Goal: Task Accomplishment & Management: Manage account settings

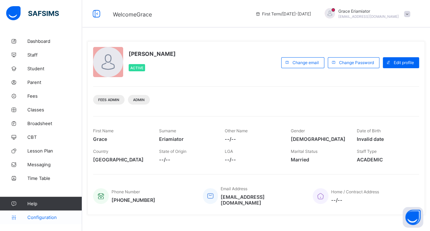
click at [44, 217] on span "Configuration" at bounding box center [54, 216] width 54 height 5
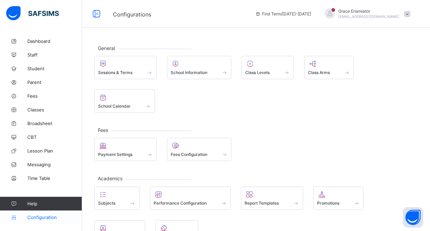
click at [49, 213] on link "Configuration" at bounding box center [41, 217] width 82 height 14
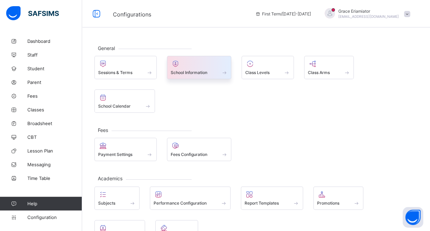
drag, startPoint x: 202, startPoint y: 80, endPoint x: 201, endPoint y: 71, distance: 8.6
click at [201, 71] on div "Sessions & Terms School Information Class Levels Class Arms School Calendar" at bounding box center [255, 84] width 323 height 57
click at [201, 71] on span "School Information" at bounding box center [189, 72] width 37 height 5
select select "**"
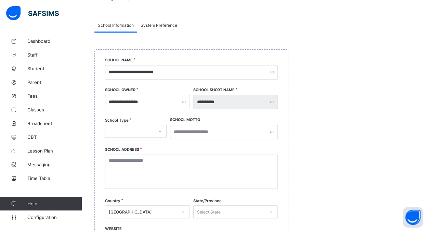
scroll to position [58, 0]
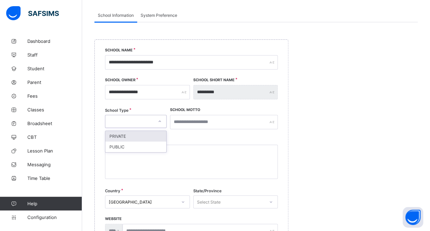
click at [159, 119] on icon at bounding box center [160, 121] width 4 height 7
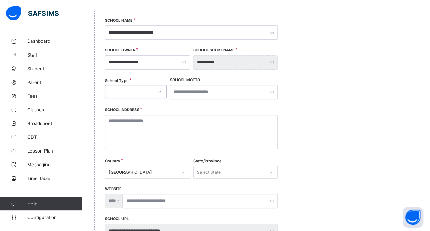
scroll to position [0, 0]
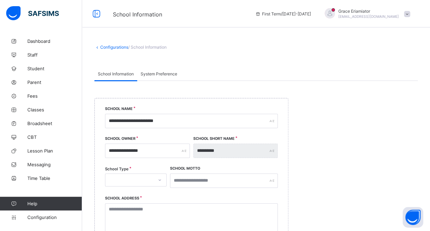
click at [160, 73] on span "System Preference" at bounding box center [159, 73] width 37 height 5
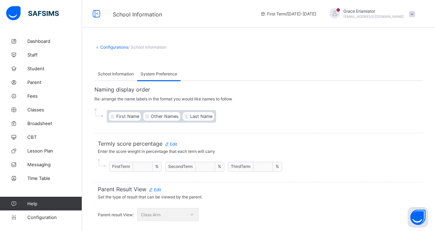
click at [192, 212] on div "Class Arm" at bounding box center [168, 214] width 62 height 13
click at [36, 218] on span "Configuration" at bounding box center [54, 216] width 54 height 5
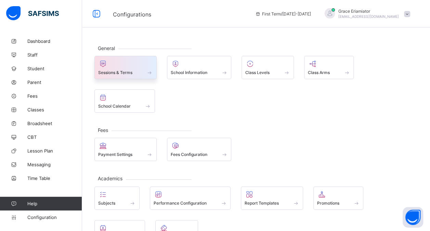
click at [121, 66] on div at bounding box center [125, 64] width 55 height 8
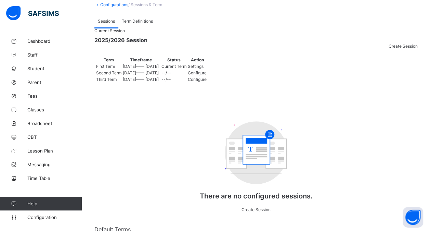
scroll to position [41, 0]
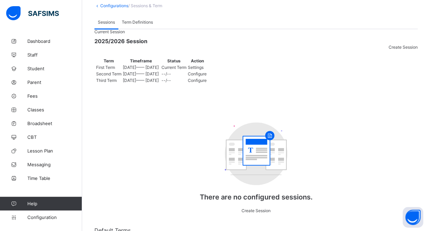
click at [204, 70] on span "Settings" at bounding box center [196, 67] width 16 height 5
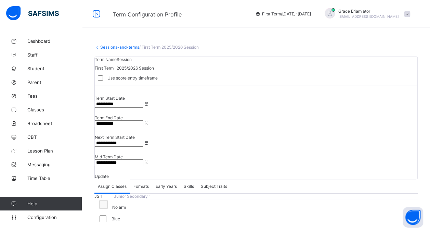
click at [148, 183] on span "Formats" at bounding box center [140, 185] width 15 height 5
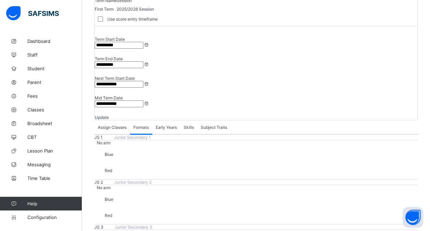
scroll to position [56, 0]
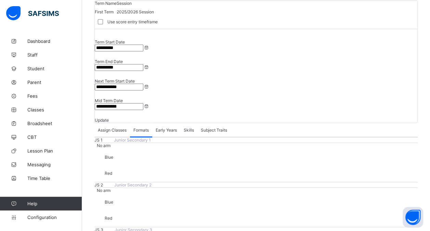
click at [169, 127] on span "Early Years" at bounding box center [166, 129] width 21 height 5
click at [191, 127] on span "Skills" at bounding box center [189, 129] width 10 height 5
click at [219, 127] on span "Subject Traits" at bounding box center [214, 129] width 26 height 5
click at [188, 127] on span "Skills" at bounding box center [189, 129] width 10 height 5
click at [112, 127] on span "Assign Classes" at bounding box center [112, 129] width 29 height 5
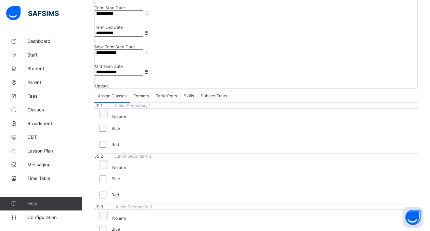
scroll to position [96, 0]
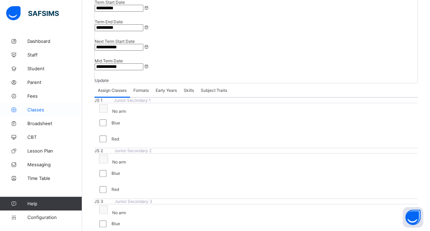
click at [35, 108] on span "Classes" at bounding box center [54, 109] width 55 height 5
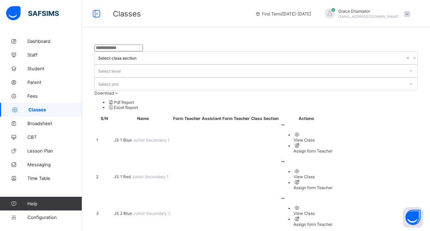
click at [332, 148] on div "Assign form Teacher" at bounding box center [312, 150] width 39 height 5
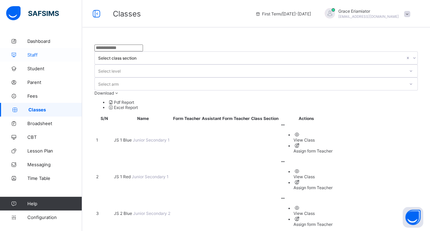
click at [39, 55] on span "Staff" at bounding box center [54, 54] width 55 height 5
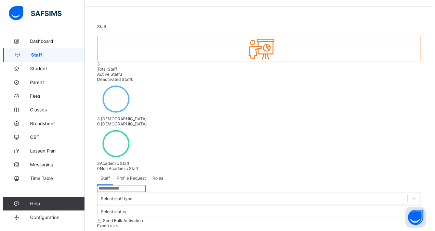
scroll to position [38, 0]
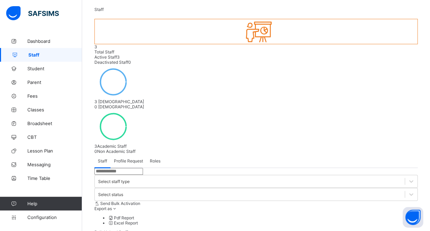
select select "**"
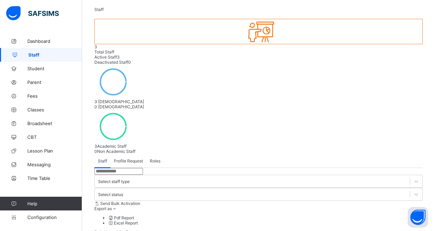
type input "*"
type input "*******"
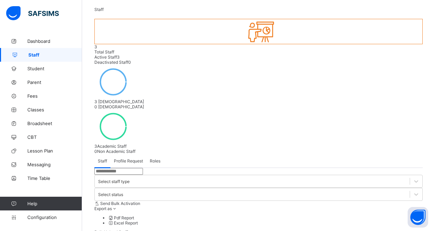
type input "*****"
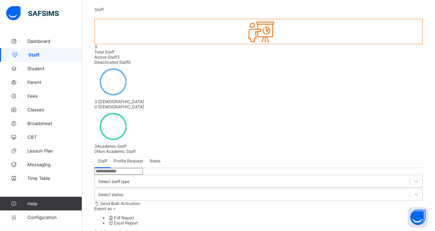
type input "**********"
type input "******"
type input "*****"
type textarea "**********"
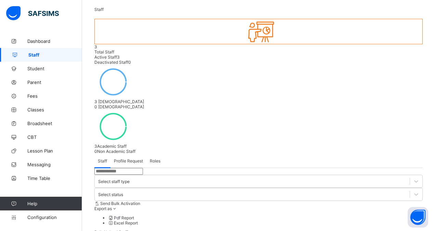
type input "**********"
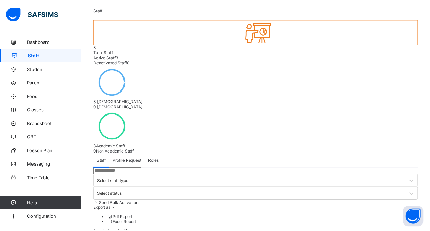
scroll to position [217, 0]
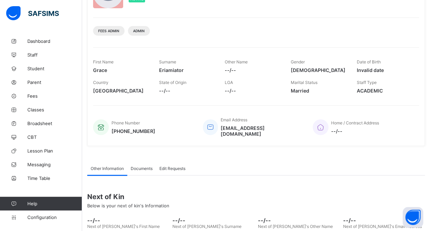
scroll to position [121, 0]
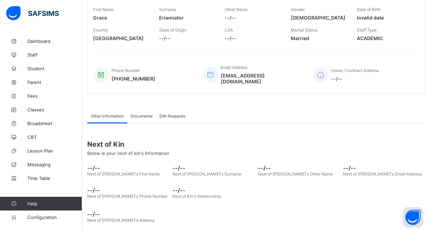
click at [181, 114] on div "Edit Requests" at bounding box center [172, 116] width 33 height 14
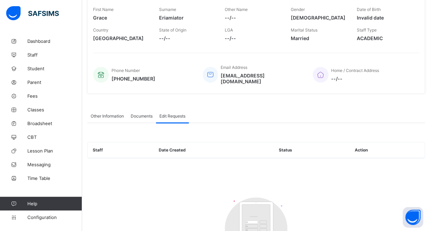
click at [143, 113] on span "Documents" at bounding box center [142, 115] width 22 height 5
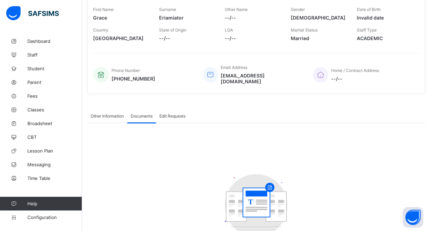
click at [115, 113] on span "Other Information" at bounding box center [107, 115] width 33 height 5
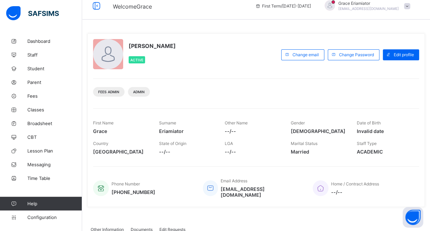
scroll to position [0, 0]
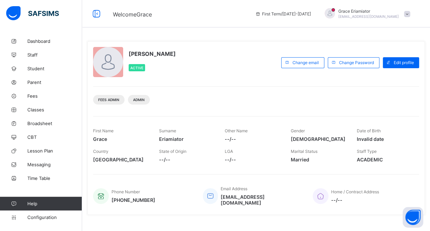
click at [410, 16] on span at bounding box center [407, 14] width 6 height 6
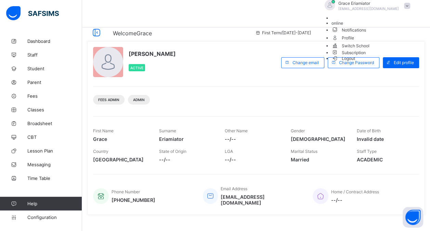
click at [355, 62] on span "Logout" at bounding box center [343, 58] width 24 height 7
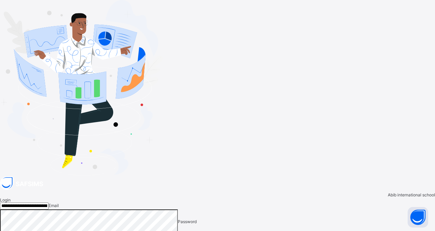
click at [49, 202] on input "**********" at bounding box center [24, 205] width 49 height 7
type input "**********"
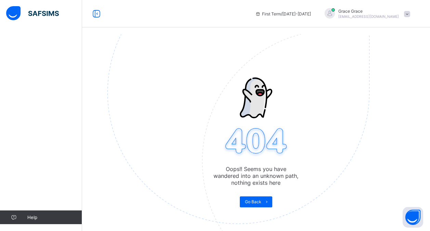
scroll to position [34, 0]
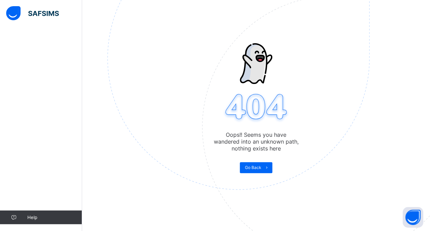
click at [252, 167] on span "Go Back" at bounding box center [253, 167] width 16 height 5
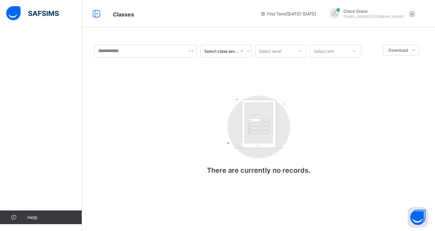
click at [411, 15] on span at bounding box center [412, 14] width 6 height 6
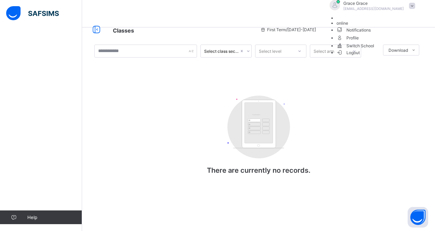
click at [360, 56] on span "Logout" at bounding box center [349, 52] width 24 height 7
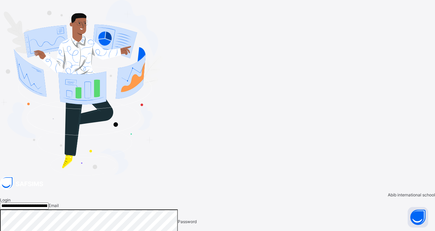
click at [49, 202] on input "**********" at bounding box center [24, 205] width 49 height 7
type input "**********"
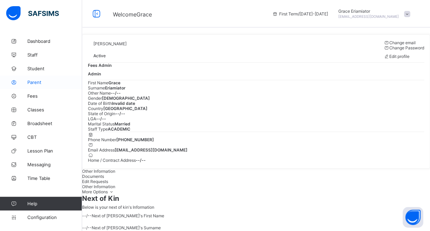
click at [51, 81] on span "Parent" at bounding box center [54, 81] width 55 height 5
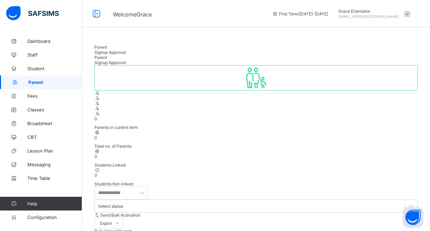
select select "**"
type input "*****"
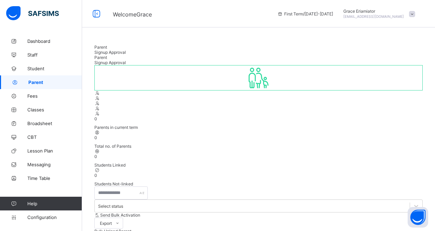
type input "*****"
type input "**********"
type input "******"
type input "**********"
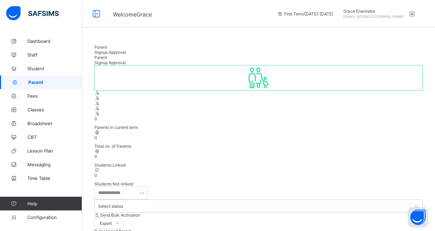
type textarea "**********"
type input "**********"
click at [140, 212] on span "Send Bulk Activation" at bounding box center [120, 214] width 40 height 5
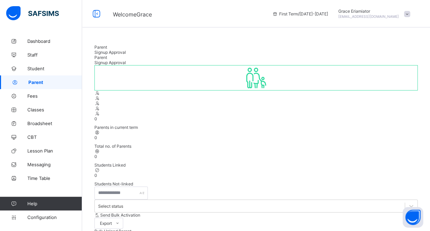
select select "**"
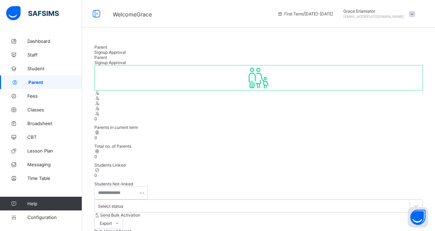
type input "*****"
type input "**********"
type input "******"
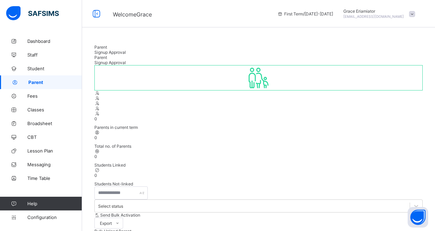
type input "**********"
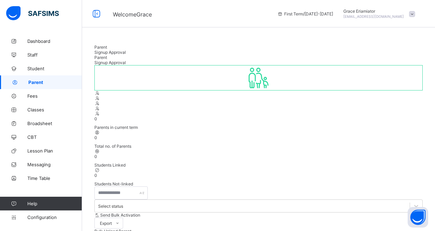
type textarea "*****"
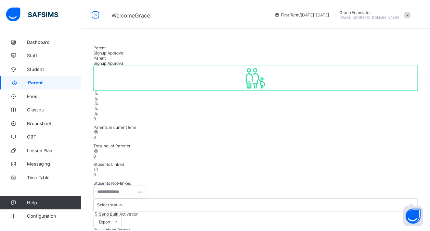
scroll to position [0, 0]
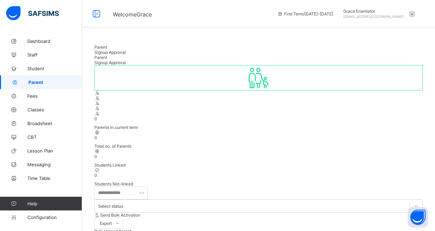
click at [37, 65] on link "Student" at bounding box center [41, 69] width 82 height 14
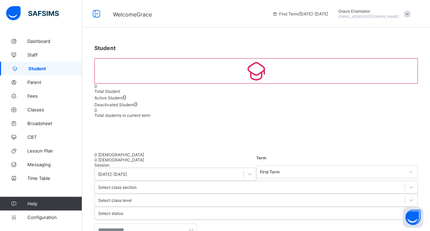
select select "**"
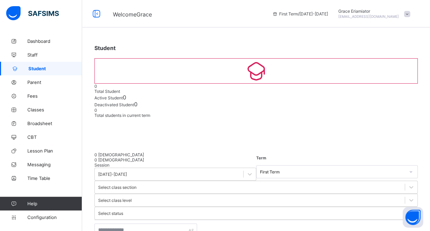
type input "*"
type input "***"
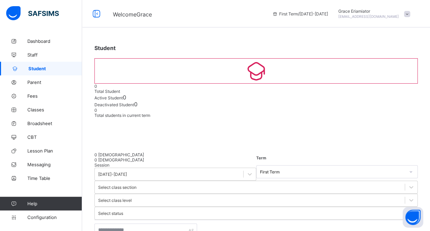
type input "*****"
type input "****"
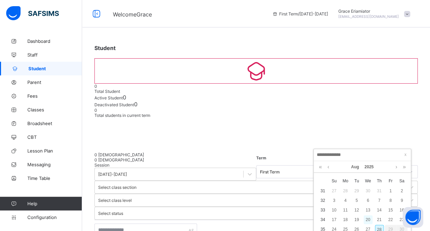
click at [367, 217] on div "20" at bounding box center [368, 219] width 9 height 9
type input "**********"
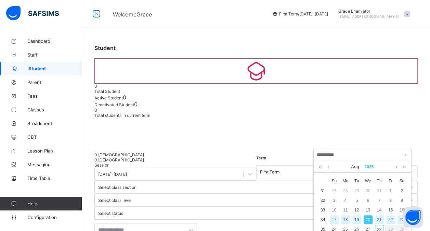
click at [368, 163] on link "2025" at bounding box center [369, 167] width 15 height 12
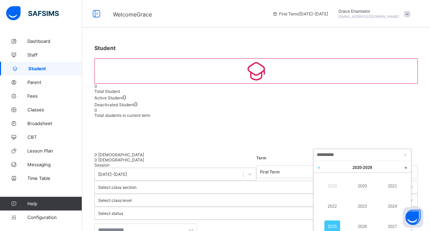
click at [320, 167] on link at bounding box center [319, 167] width 10 height 13
click at [331, 186] on link "2009" at bounding box center [332, 186] width 16 height 12
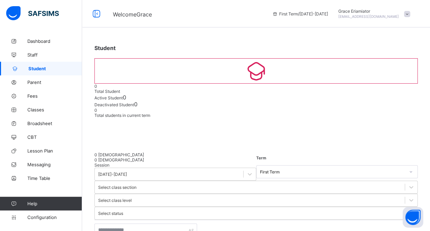
scroll to position [120, 0]
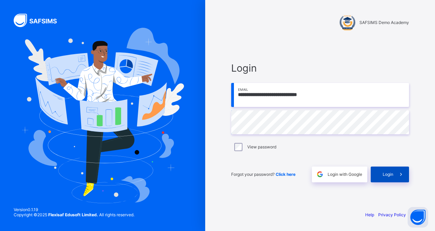
click at [392, 175] on span "Login" at bounding box center [388, 173] width 11 height 5
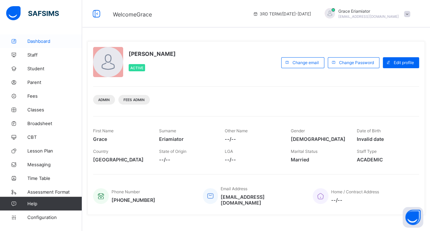
click at [36, 42] on span "Dashboard" at bounding box center [54, 40] width 55 height 5
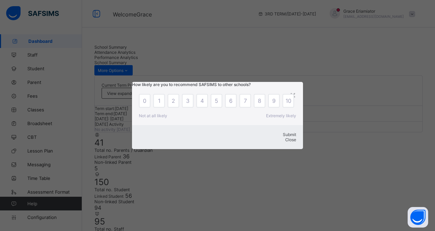
click at [287, 142] on div "Close" at bounding box center [217, 139] width 157 height 5
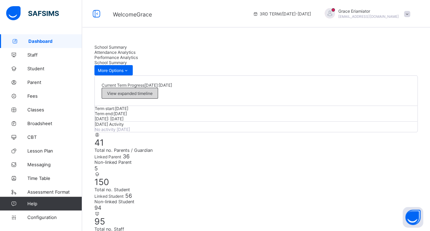
click at [153, 91] on span "View expanded timeline" at bounding box center [129, 93] width 45 height 5
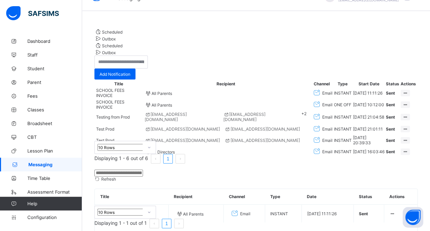
scroll to position [16, 0]
click at [156, 39] on div "Outbox" at bounding box center [255, 38] width 323 height 7
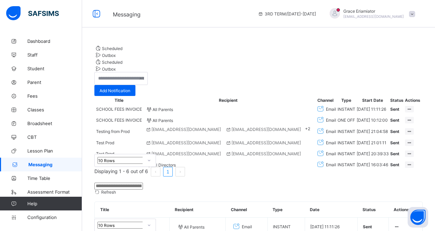
click at [117, 51] on div "Scheduled" at bounding box center [258, 47] width 328 height 7
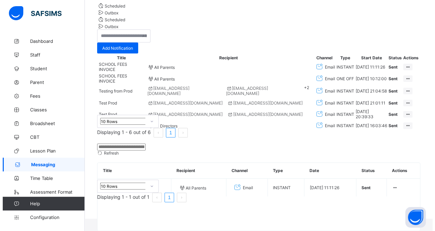
scroll to position [58, 0]
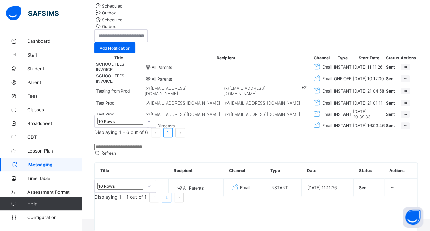
click at [165, 128] on span "All Directors" at bounding box center [160, 125] width 30 height 5
click at [390, 142] on div "View More" at bounding box center [393, 138] width 26 height 7
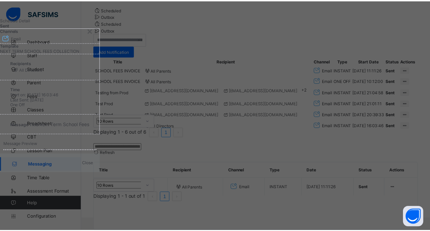
scroll to position [0, 0]
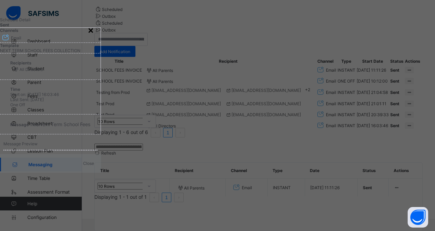
click at [94, 30] on div "×" at bounding box center [91, 30] width 6 height 12
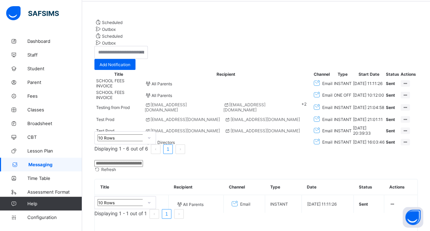
scroll to position [23, 0]
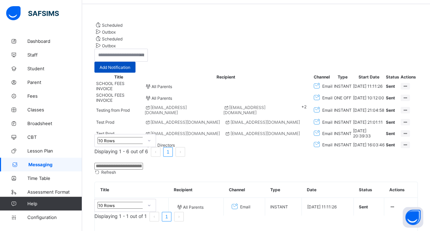
click at [135, 62] on div "Add Notification" at bounding box center [114, 67] width 41 height 11
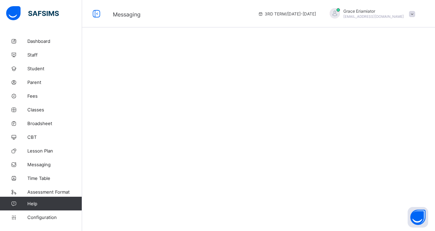
select select "****"
select select "*"
select select "**"
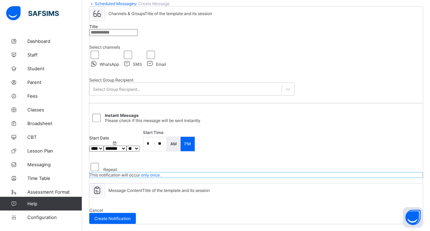
scroll to position [71, 0]
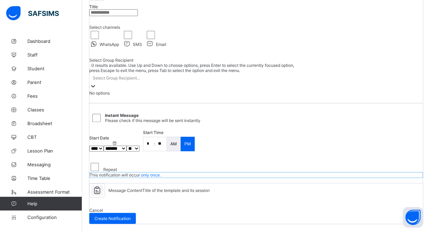
click at [155, 82] on div "Select Group Recipient..." at bounding box center [191, 78] width 205 height 10
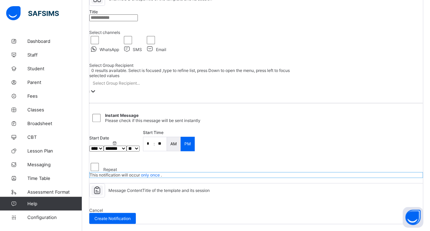
click at [155, 88] on div "Select Group Recipient..." at bounding box center [191, 83] width 205 height 10
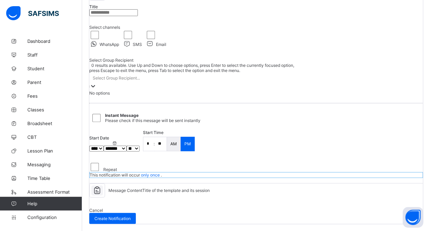
click at [155, 82] on div "Select Group Recipient..." at bounding box center [191, 78] width 205 height 10
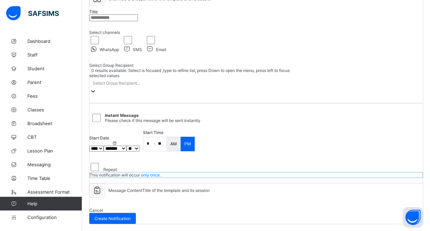
click at [155, 88] on div "Select Group Recipient..." at bounding box center [191, 83] width 205 height 10
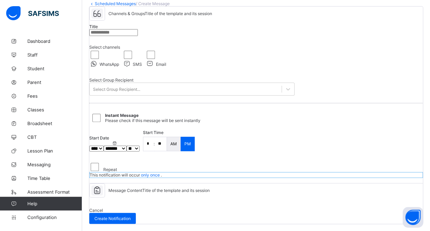
click at [142, 187] on span "Message Content" at bounding box center [125, 189] width 34 height 5
click at [129, 183] on div "Message Content Title of the template and its session" at bounding box center [255, 190] width 333 height 14
click at [134, 187] on span "Message Content" at bounding box center [125, 189] width 34 height 5
drag, startPoint x: 134, startPoint y: 164, endPoint x: 153, endPoint y: 165, distance: 19.2
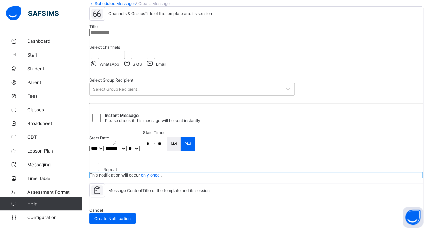
click at [142, 187] on span "Message Content" at bounding box center [125, 189] width 34 height 5
click at [153, 187] on span "Title of the template and its session" at bounding box center [175, 189] width 67 height 5
drag, startPoint x: 153, startPoint y: 168, endPoint x: 189, endPoint y: 171, distance: 35.7
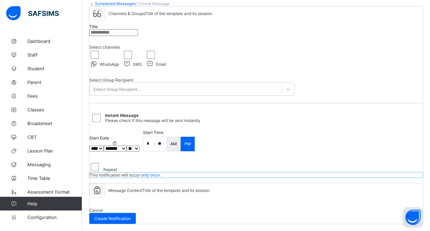
click at [189, 183] on div "Message Content Title of the template and its session" at bounding box center [255, 190] width 333 height 14
click at [103, 185] on icon at bounding box center [97, 190] width 12 height 10
click at [228, 197] on div at bounding box center [255, 202] width 333 height 10
click at [184, 197] on div at bounding box center [255, 202] width 333 height 10
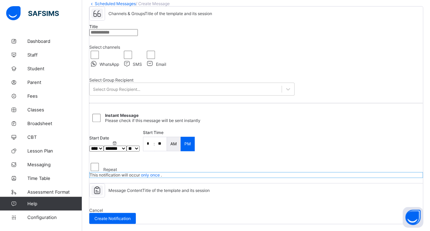
click at [174, 183] on div "Message Content Title of the template and its session" at bounding box center [255, 195] width 333 height 24
click at [142, 187] on span "Message Content" at bounding box center [125, 189] width 34 height 5
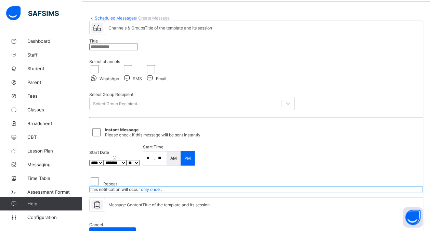
scroll to position [0, 0]
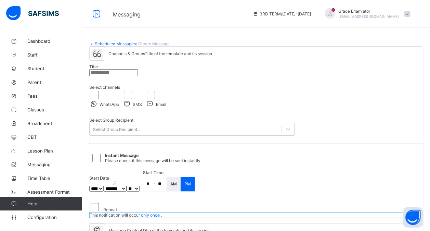
click at [156, 43] on span "/ Create Message" at bounding box center [153, 43] width 34 height 5
click at [156, 45] on span "/ Create Message" at bounding box center [153, 43] width 34 height 5
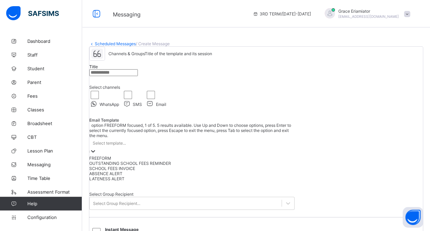
click at [172, 147] on div "Select template..." at bounding box center [191, 143] width 205 height 10
click at [167, 166] on div "OUTSTANDING SCHOOL FEES REMINDER" at bounding box center [191, 162] width 205 height 5
type input "**********"
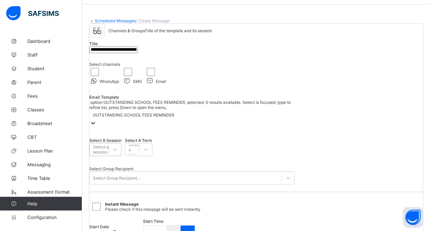
scroll to position [24, 0]
click at [200, 181] on div "Select Group Recipient..." at bounding box center [186, 177] width 192 height 10
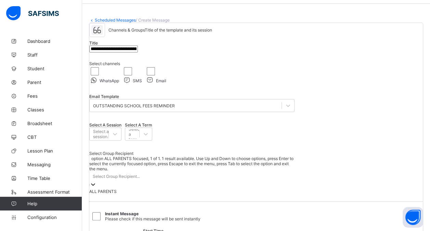
click at [179, 194] on div "ALL PARENTS" at bounding box center [191, 190] width 205 height 5
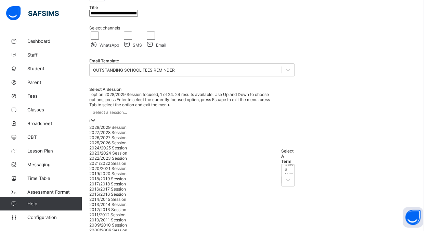
click at [195, 151] on div "option 2028/2029 Session focused, 1 of 24. 24 results available. Use Up and Dow…" at bounding box center [183, 170] width 188 height 156
click at [171, 145] on div "2025/2026 Session" at bounding box center [183, 142] width 188 height 5
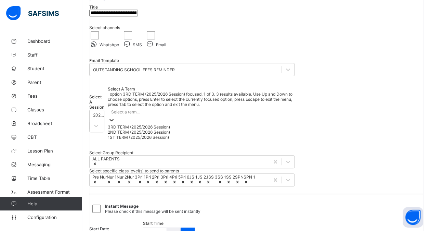
click at [242, 116] on div "Select a term..." at bounding box center [201, 112] width 187 height 10
click at [230, 129] on div "3RD TERM (2025/2026 Session)" at bounding box center [201, 126] width 187 height 5
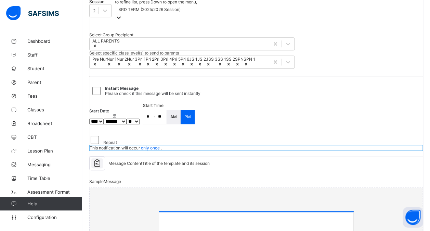
scroll to position [157, 0]
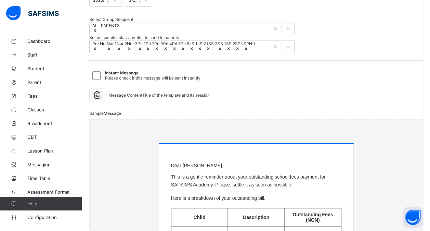
select select "****"
select select "*"
select select "**"
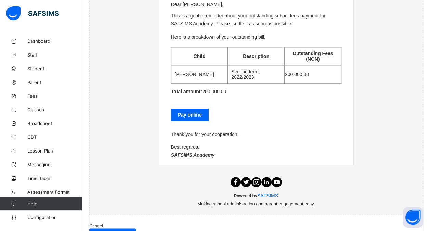
scroll to position [372, 0]
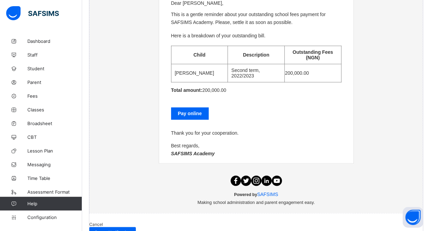
click at [207, 6] on p "Dear John Doe," at bounding box center [256, 2] width 170 height 5
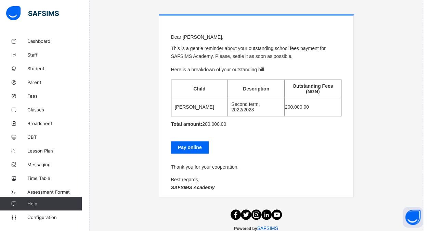
scroll to position [337, 0]
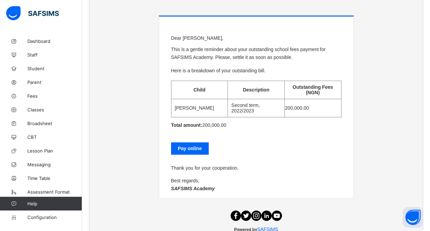
click at [175, 15] on td at bounding box center [256, 3] width 205 height 23
click at [176, 41] on p "Dear John Doe," at bounding box center [256, 37] width 170 height 5
drag, startPoint x: 176, startPoint y: 135, endPoint x: 187, endPoint y: 139, distance: 11.4
click at [187, 41] on p "Dear John Doe," at bounding box center [256, 37] width 170 height 5
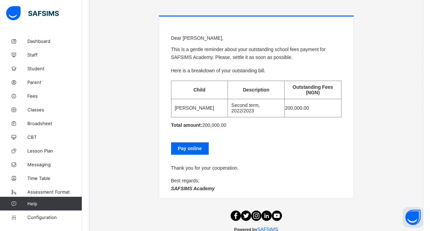
click at [187, 41] on p "Dear John Doe," at bounding box center [256, 37] width 170 height 5
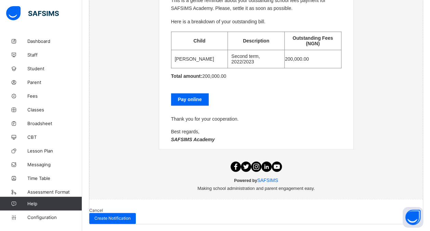
scroll to position [343, 0]
click at [210, 67] on div "Dear John Doe, This is a gentle reminder about your outstanding school fees pay…" at bounding box center [256, 56] width 194 height 176
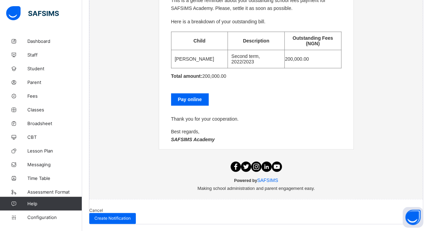
click at [210, 67] on div "Dear John Doe, This is a gentle reminder about your outstanding school fees pay…" at bounding box center [256, 56] width 194 height 176
drag, startPoint x: 210, startPoint y: 67, endPoint x: 209, endPoint y: 123, distance: 55.8
click at [209, 50] on th "Child" at bounding box center [199, 40] width 57 height 18
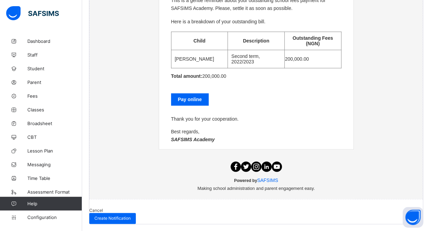
click at [226, 143] on div "Dear John Doe, This is a gentle reminder about your outstanding school fees pay…" at bounding box center [256, 56] width 194 height 176
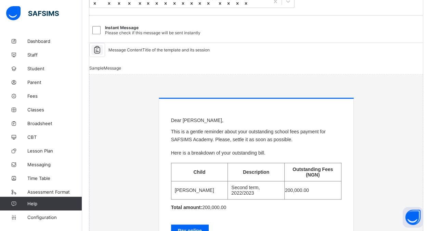
scroll to position [202, 0]
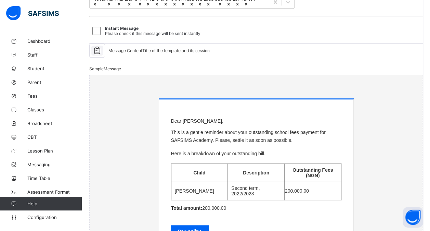
select select "****"
select select "*"
select select "**"
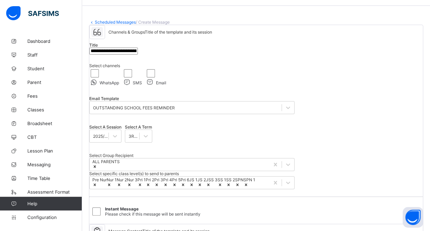
scroll to position [0, 0]
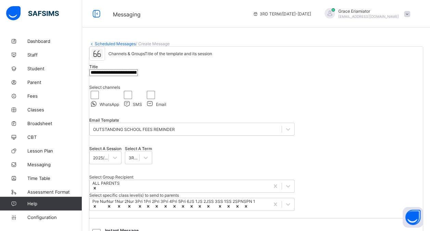
click at [151, 42] on span "/ Create Message" at bounding box center [153, 43] width 34 height 5
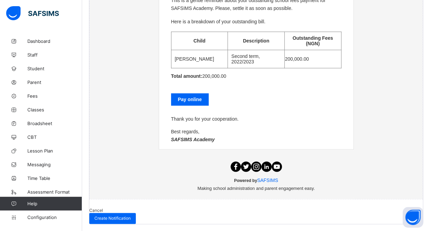
scroll to position [448, 0]
click at [131, 215] on span "Create Notification" at bounding box center [112, 217] width 36 height 5
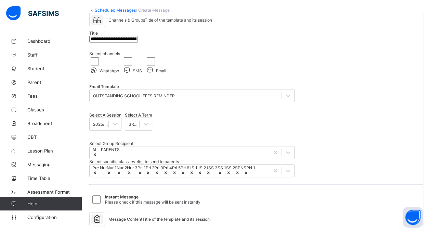
scroll to position [0, 0]
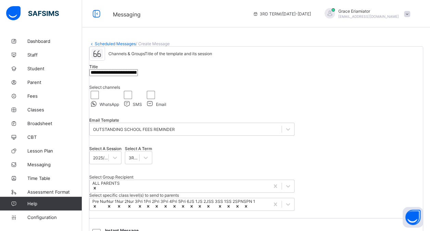
click at [94, 42] on icon at bounding box center [92, 43] width 6 height 5
click at [92, 42] on icon at bounding box center [92, 43] width 6 height 5
click at [96, 14] on icon at bounding box center [97, 14] width 12 height 10
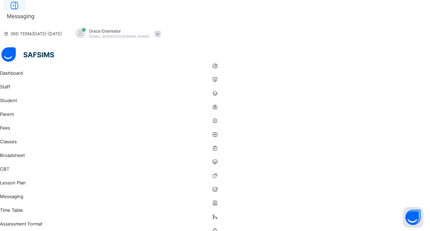
click at [20, 11] on icon at bounding box center [15, 6] width 12 height 10
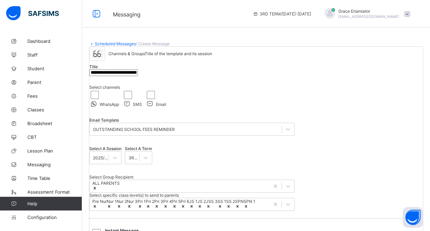
click at [112, 44] on link "Scheduled Messages" at bounding box center [115, 43] width 41 height 5
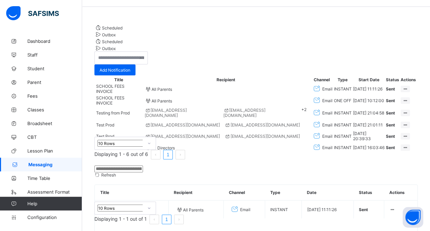
scroll to position [21, 0]
click at [150, 37] on div "Outbox" at bounding box center [255, 33] width 323 height 7
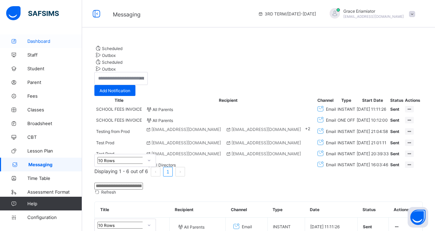
click at [51, 44] on link "Dashboard" at bounding box center [41, 41] width 82 height 14
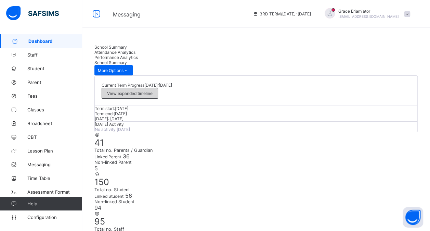
click at [153, 91] on span "View expanded timeline" at bounding box center [129, 93] width 45 height 5
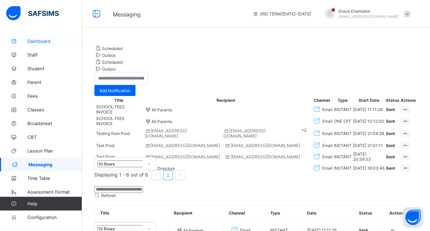
click at [41, 41] on span "Dashboard" at bounding box center [54, 40] width 55 height 5
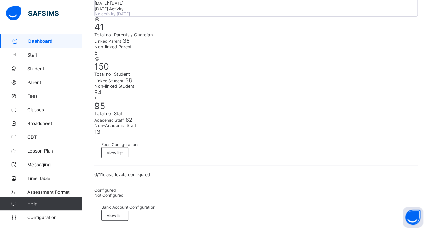
scroll to position [116, 0]
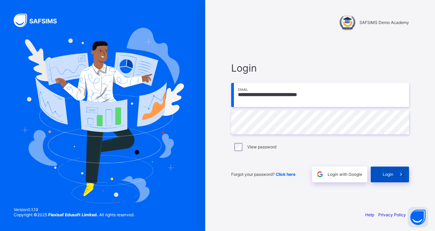
click at [390, 172] on span "Login" at bounding box center [388, 173] width 11 height 5
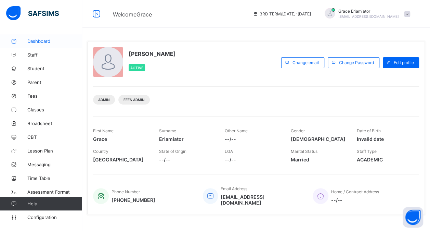
click at [56, 42] on span "Dashboard" at bounding box center [54, 40] width 55 height 5
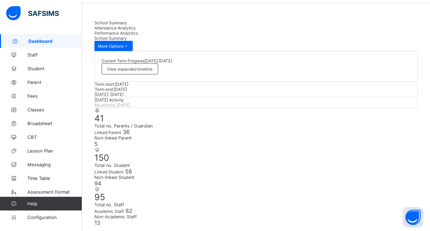
scroll to position [24, 0]
click at [172, 26] on div "Attendance Analytics" at bounding box center [255, 28] width 323 height 5
click at [138, 31] on span "Performance Analytics" at bounding box center [115, 33] width 43 height 5
click at [117, 26] on span "School Summary" at bounding box center [110, 23] width 32 height 5
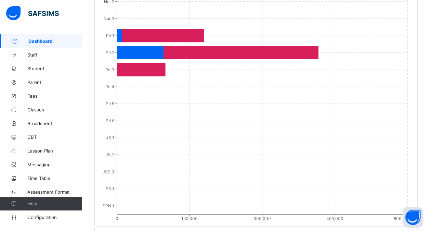
scroll to position [757, 0]
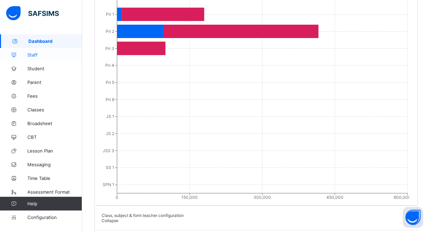
click at [38, 57] on span "Staff" at bounding box center [54, 54] width 55 height 5
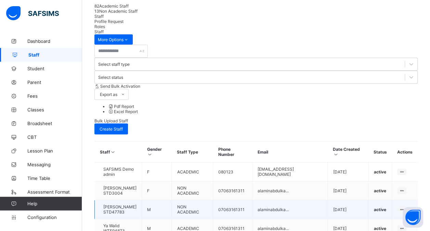
scroll to position [183, 0]
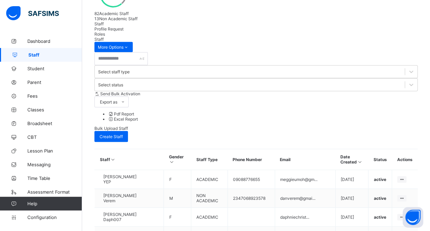
scroll to position [193, 0]
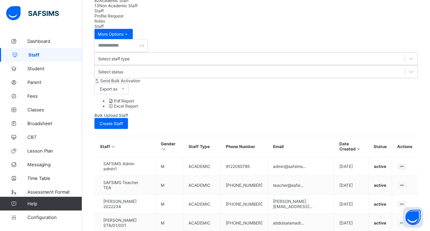
scroll to position [197, 0]
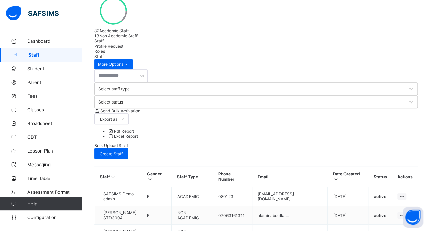
scroll to position [183, 0]
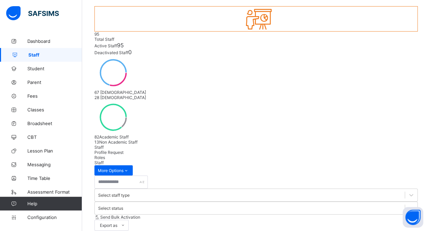
scroll to position [52, 0]
click at [123, 150] on span "Profile Request" at bounding box center [108, 152] width 29 height 5
click at [104, 145] on span "Staff" at bounding box center [98, 147] width 9 height 5
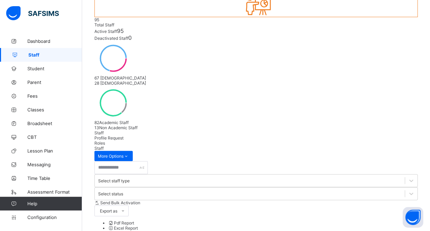
scroll to position [64, 0]
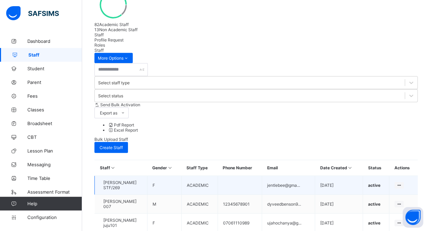
scroll to position [183, 0]
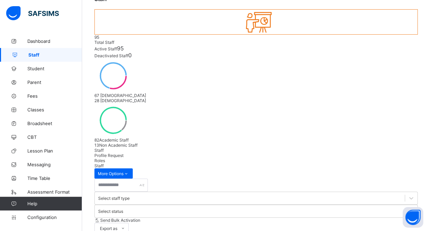
scroll to position [49, 0]
click at [110, 178] on input "text" at bounding box center [120, 184] width 53 height 13
type input "*****"
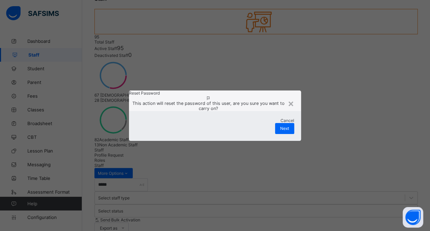
scroll to position [19, 0]
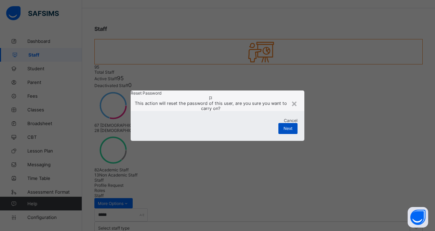
click at [289, 131] on span "Next" at bounding box center [288, 128] width 9 height 5
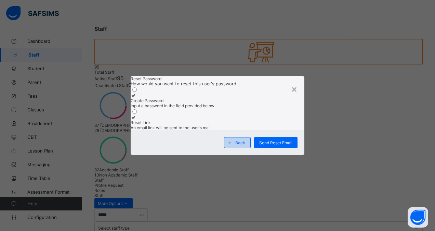
click at [237, 145] on span "Back" at bounding box center [240, 142] width 10 height 5
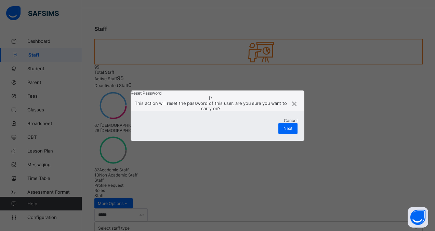
click at [284, 123] on span "Cancel" at bounding box center [291, 120] width 14 height 5
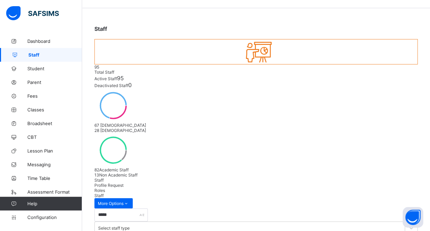
click at [123, 182] on span "Profile Request" at bounding box center [108, 184] width 29 height 5
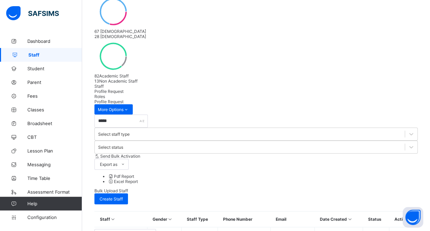
scroll to position [163, 0]
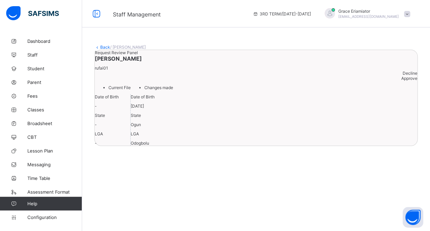
click at [99, 47] on icon at bounding box center [97, 46] width 6 height 5
click at [101, 47] on link "Back" at bounding box center [105, 46] width 10 height 5
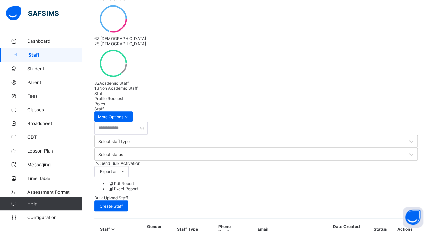
scroll to position [106, 0]
click at [56, 68] on span "Student" at bounding box center [54, 68] width 55 height 5
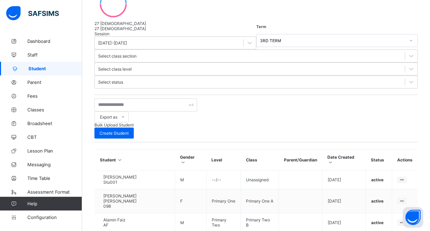
scroll to position [134, 0]
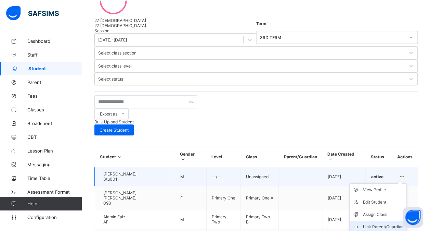
click at [374, 223] on div "Link Parent/Guardian" at bounding box center [383, 226] width 41 height 7
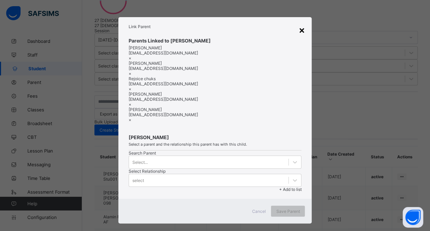
click at [300, 30] on div "×" at bounding box center [301, 30] width 6 height 12
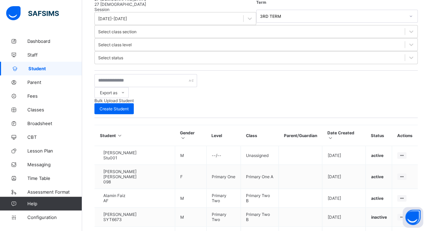
scroll to position [157, 0]
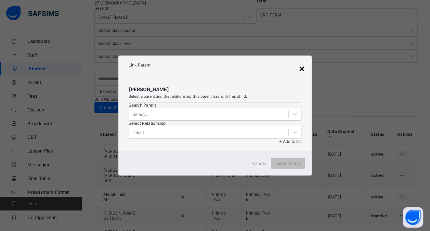
click at [302, 62] on div "×" at bounding box center [301, 68] width 6 height 12
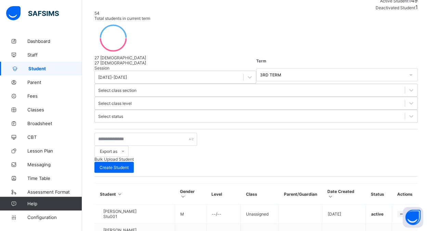
scroll to position [96, 0]
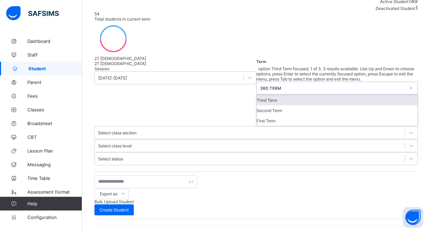
click at [409, 84] on icon at bounding box center [411, 87] width 4 height 7
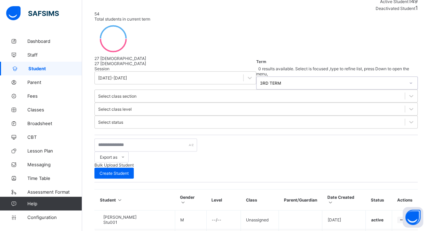
click at [409, 79] on icon at bounding box center [411, 82] width 4 height 7
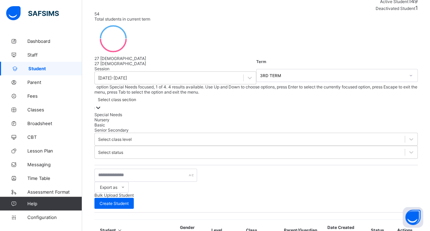
click at [102, 104] on icon at bounding box center [98, 107] width 7 height 7
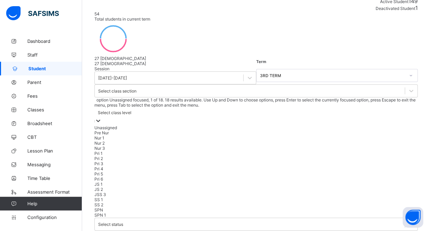
click at [102, 117] on icon at bounding box center [98, 120] width 7 height 7
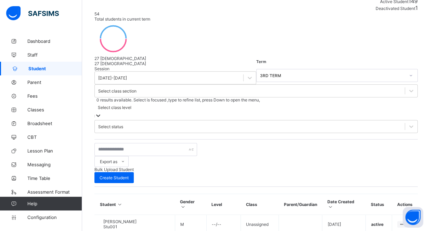
click at [102, 112] on icon at bounding box center [98, 115] width 7 height 7
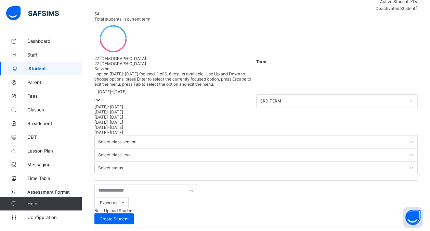
click at [102, 96] on icon at bounding box center [98, 99] width 7 height 7
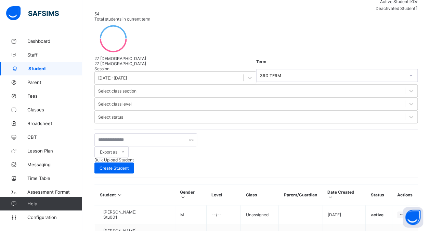
click at [217, 133] on div "Export as Pdf Report Excel Report Excel Report (LMS) Bulk Upload Student Create…" at bounding box center [255, 153] width 323 height 40
click at [55, 53] on span "Staff" at bounding box center [54, 54] width 55 height 5
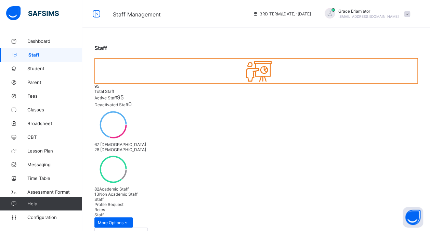
click at [161, 207] on div "Roles" at bounding box center [255, 209] width 323 height 5
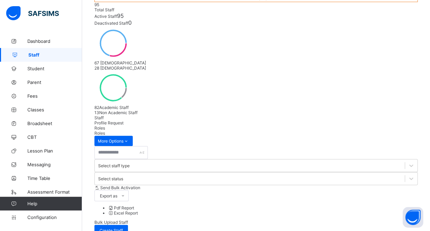
scroll to position [127, 0]
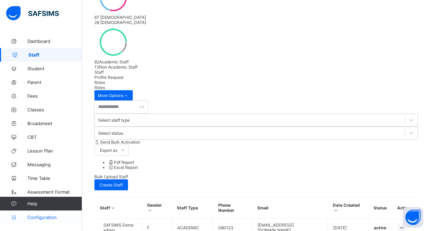
click at [42, 219] on span "Configuration" at bounding box center [54, 216] width 54 height 5
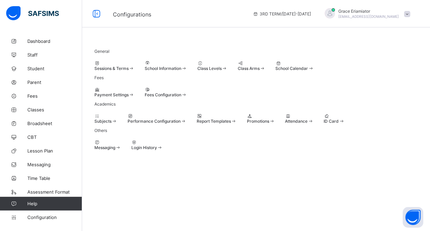
click at [130, 69] on div "Sessions & Terms" at bounding box center [114, 68] width 40 height 5
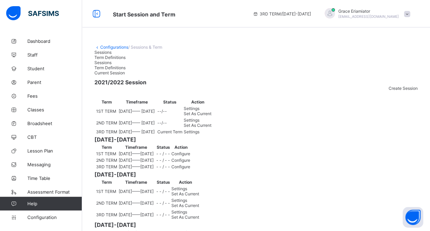
click at [126, 60] on span "Term Definitions" at bounding box center [109, 57] width 31 height 5
click at [106, 55] on div "Sessions" at bounding box center [258, 52] width 328 height 5
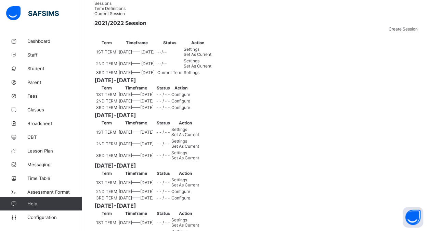
scroll to position [60, 0]
click at [211, 51] on div "Settings" at bounding box center [198, 48] width 28 height 5
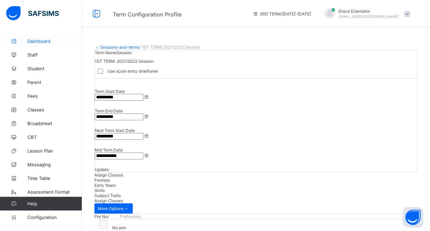
click at [47, 42] on span "Dashboard" at bounding box center [54, 40] width 55 height 5
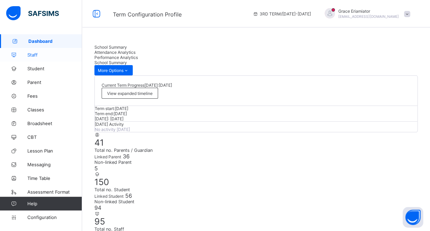
click at [44, 57] on link "Staff" at bounding box center [41, 55] width 82 height 14
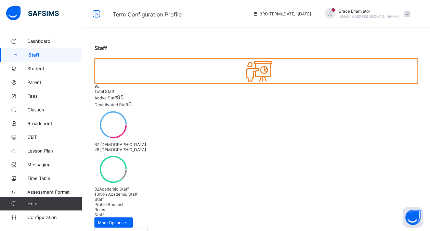
click at [105, 207] on span "Roles" at bounding box center [99, 209] width 11 height 5
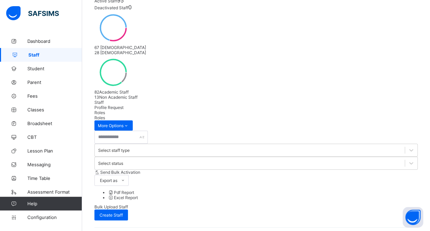
scroll to position [127, 0]
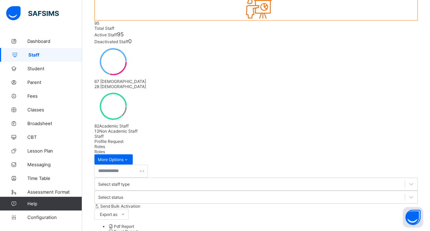
scroll to position [62, 0]
click at [44, 218] on span "Configuration" at bounding box center [54, 216] width 54 height 5
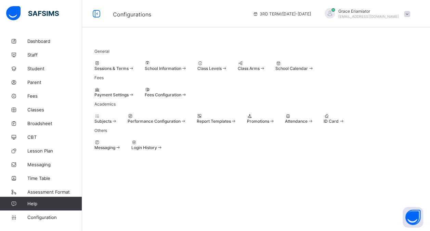
click at [275, 123] on div "Promotions" at bounding box center [261, 120] width 28 height 5
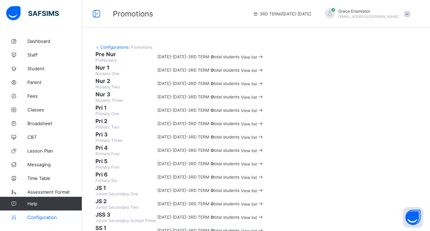
click at [51, 215] on span "Configuration" at bounding box center [54, 216] width 54 height 5
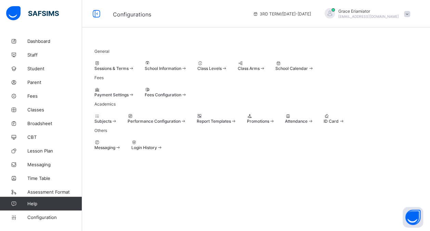
click at [134, 71] on div "Sessions & Terms" at bounding box center [114, 68] width 40 height 5
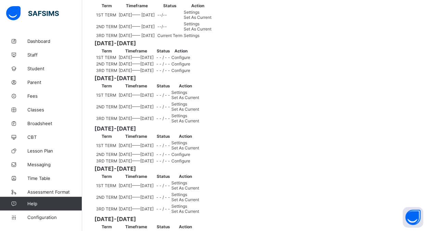
scroll to position [96, 0]
click at [51, 218] on span "Configuration" at bounding box center [54, 216] width 54 height 5
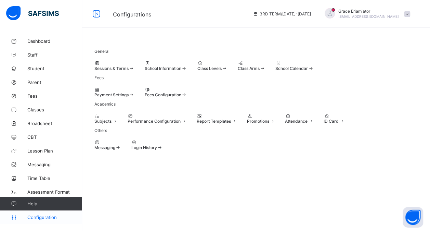
scroll to position [68, 0]
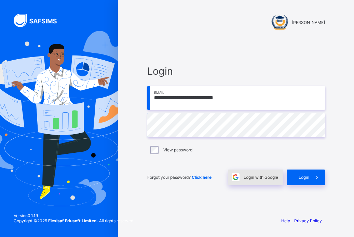
click at [249, 178] on span "Login with Google" at bounding box center [261, 176] width 35 height 5
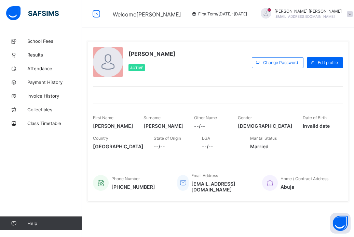
click at [347, 13] on span at bounding box center [350, 14] width 6 height 6
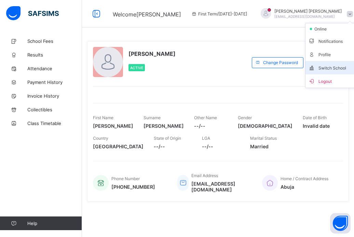
click at [314, 66] on span "Switch School" at bounding box center [331, 68] width 45 height 8
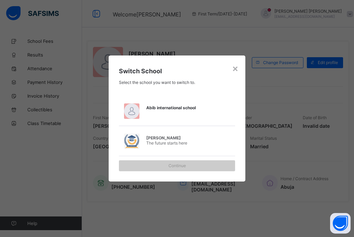
click at [200, 108] on span "Abib international school" at bounding box center [180, 107] width 68 height 5
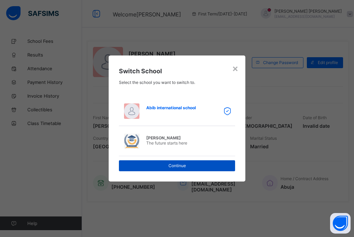
click at [176, 166] on span "Continue" at bounding box center [177, 165] width 106 height 5
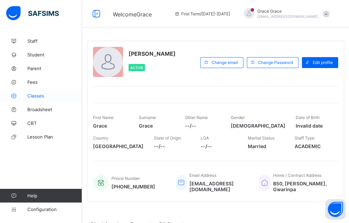
click at [49, 98] on span "Classes" at bounding box center [54, 95] width 55 height 5
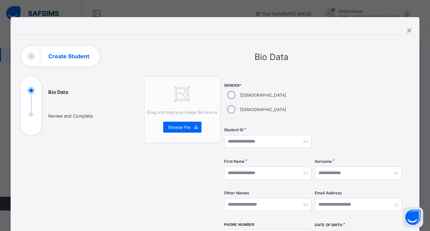
select select "**"
click at [407, 31] on div "×" at bounding box center [409, 30] width 6 height 12
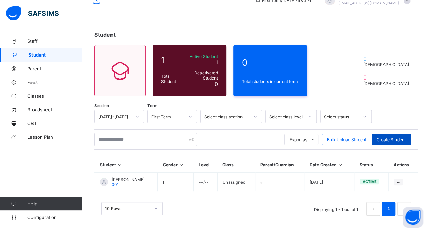
click at [396, 137] on span "Create Student" at bounding box center [391, 139] width 29 height 5
select select "**"
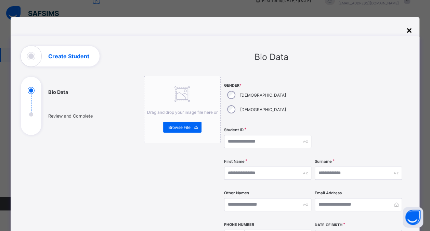
click at [406, 32] on div "×" at bounding box center [409, 30] width 6 height 12
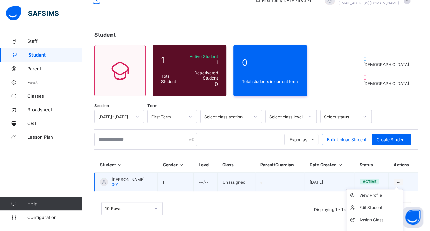
click at [401, 179] on icon at bounding box center [398, 181] width 6 height 5
click at [377, 204] on div "Edit Student" at bounding box center [379, 207] width 41 height 7
select select "**"
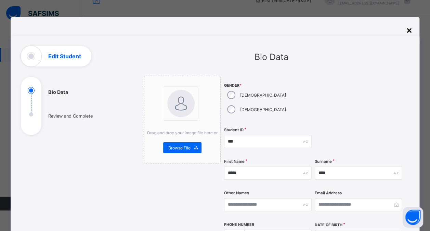
click at [412, 30] on div "×" at bounding box center [409, 30] width 6 height 12
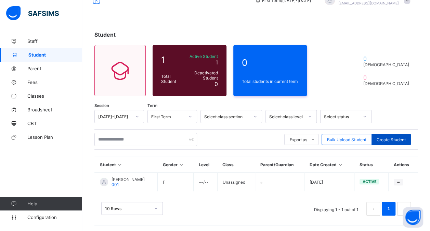
click at [397, 137] on span "Create Student" at bounding box center [391, 139] width 29 height 5
select select "**"
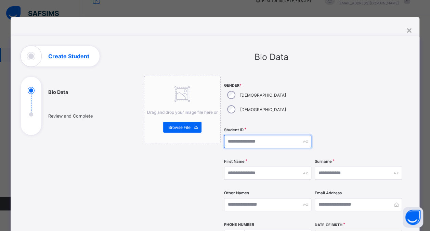
click at [258, 135] on input "text" at bounding box center [267, 141] width 87 height 13
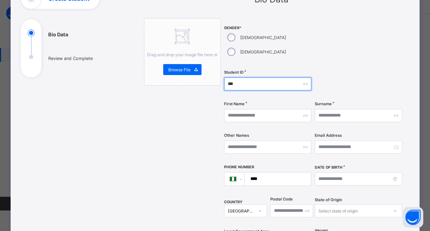
scroll to position [58, 0]
type input "***"
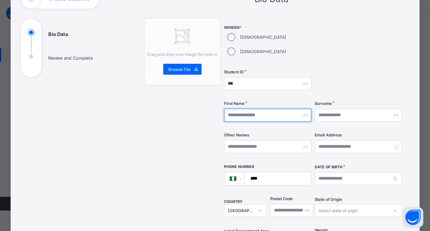
click at [263, 108] on input "text" at bounding box center [267, 114] width 87 height 13
type input "***"
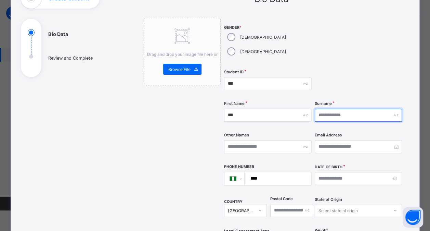
click at [322, 108] on input "text" at bounding box center [358, 114] width 87 height 13
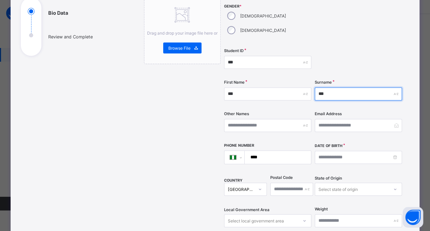
scroll to position [80, 0]
type input "***"
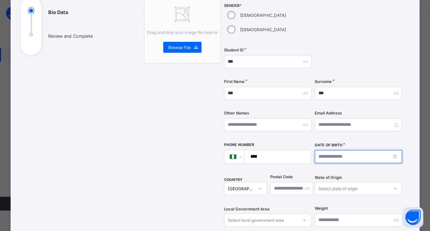
click at [338, 150] on input at bounding box center [358, 156] width 87 height 13
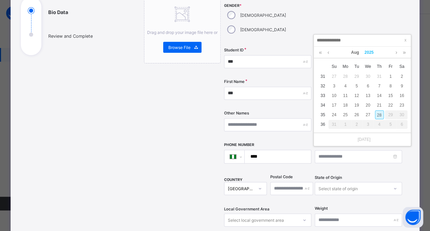
click at [371, 52] on link "2025" at bounding box center [369, 53] width 15 height 12
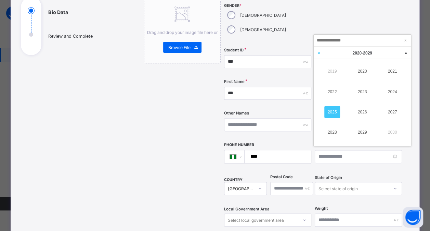
click at [318, 52] on link at bounding box center [319, 53] width 10 height 13
click at [331, 68] on link "2009" at bounding box center [332, 71] width 16 height 12
click at [361, 111] on link "2006" at bounding box center [362, 112] width 16 height 12
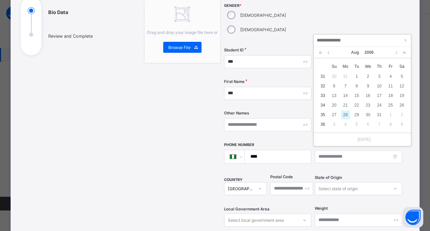
click at [347, 114] on div "28" at bounding box center [345, 114] width 9 height 9
type input "**********"
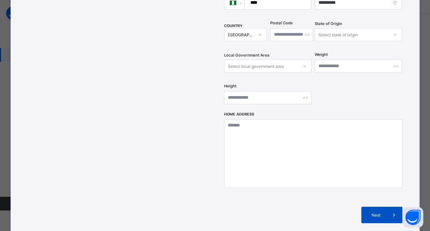
click at [369, 212] on span "Next" at bounding box center [375, 214] width 19 height 5
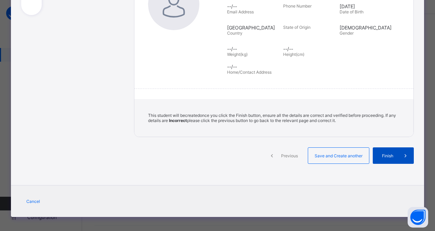
click at [388, 153] on span "Finish" at bounding box center [387, 155] width 19 height 5
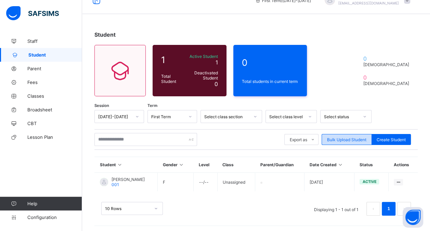
scroll to position [0, 0]
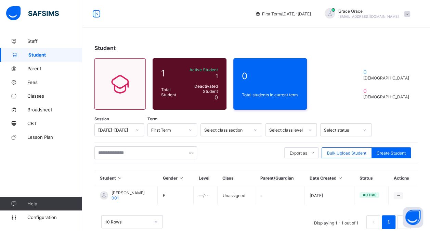
click at [410, 14] on span at bounding box center [407, 14] width 6 height 6
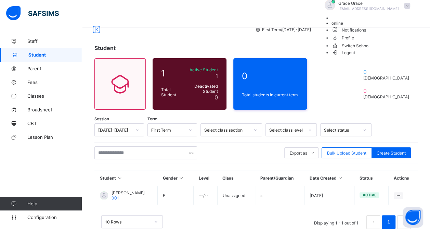
click at [355, 56] on span "Logout" at bounding box center [343, 52] width 24 height 7
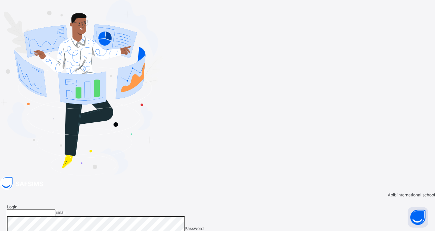
type input "**********"
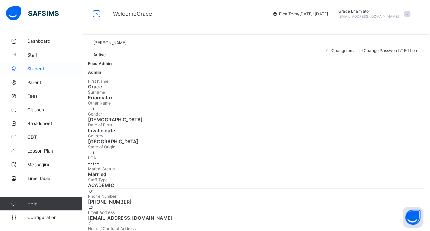
click at [40, 70] on span "Student" at bounding box center [54, 68] width 55 height 5
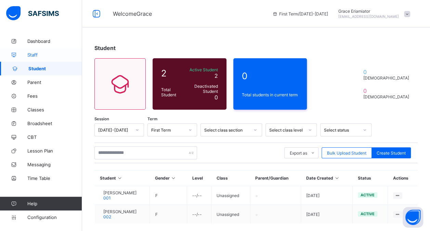
click at [44, 49] on link "Staff" at bounding box center [41, 55] width 82 height 14
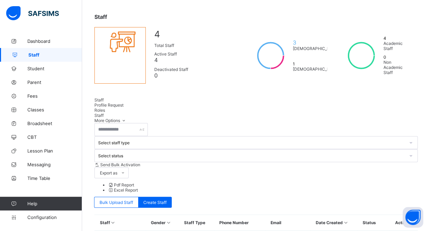
scroll to position [56, 0]
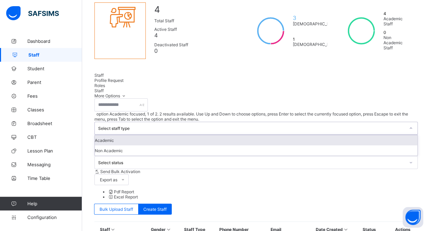
click at [409, 124] on icon at bounding box center [411, 127] width 4 height 7
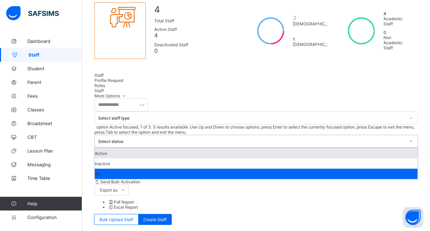
click at [405, 135] on div at bounding box center [411, 140] width 12 height 11
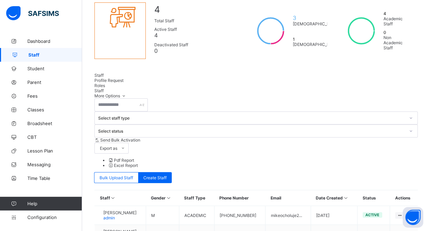
click at [123, 78] on span "Profile Request" at bounding box center [108, 80] width 29 height 5
click at [105, 83] on span "Roles" at bounding box center [99, 85] width 11 height 5
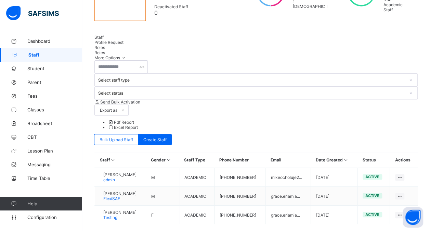
scroll to position [107, 0]
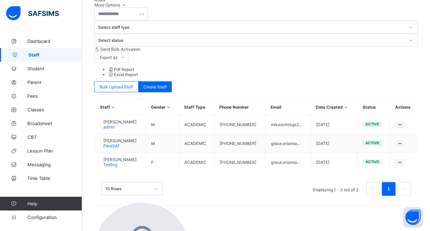
scroll to position [160, 0]
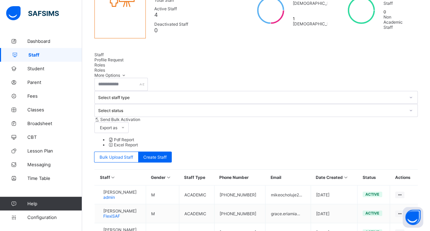
scroll to position [76, 0]
click at [123, 61] on span "Profile Request" at bounding box center [108, 60] width 29 height 5
click at [105, 63] on span "Roles" at bounding box center [99, 65] width 11 height 5
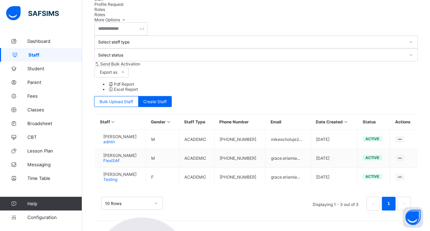
scroll to position [136, 0]
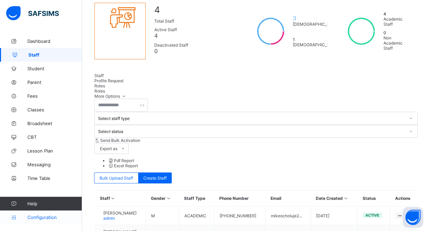
click at [38, 218] on span "Configuration" at bounding box center [54, 216] width 54 height 5
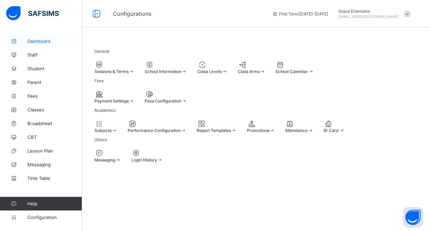
click at [49, 42] on span "Dashboard" at bounding box center [54, 40] width 55 height 5
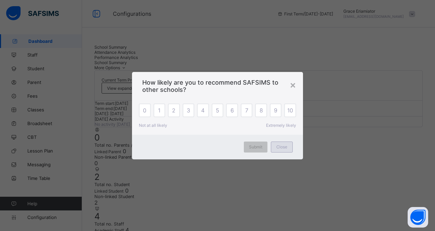
click at [281, 147] on span "Close" at bounding box center [281, 146] width 11 height 5
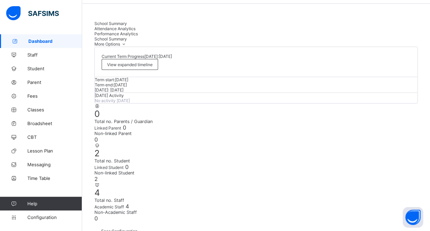
scroll to position [25, 0]
click at [158, 58] on div "View expanded timeline" at bounding box center [130, 63] width 56 height 11
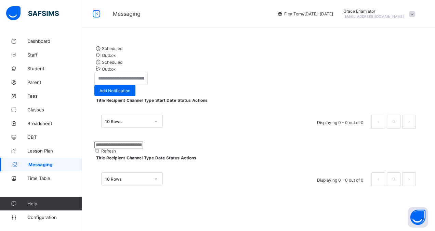
click at [116, 58] on span "Outbox" at bounding box center [109, 55] width 14 height 5
click at [53, 36] on link "Dashboard" at bounding box center [41, 41] width 82 height 14
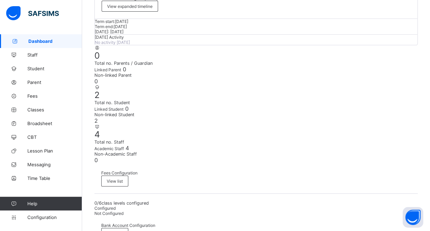
scroll to position [82, 0]
click at [52, 83] on span "Parent" at bounding box center [54, 81] width 55 height 5
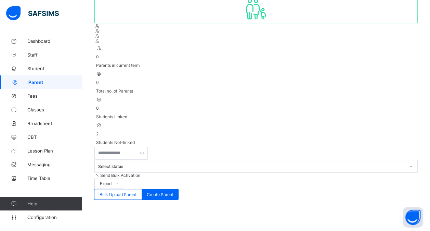
scroll to position [82, 0]
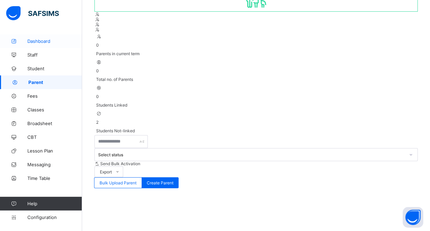
click at [47, 41] on span "Dashboard" at bounding box center [54, 40] width 55 height 5
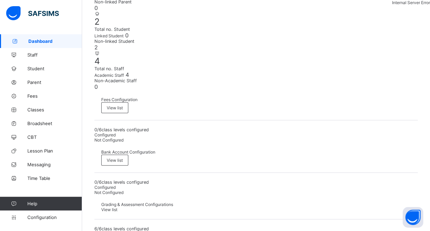
scroll to position [155, 0]
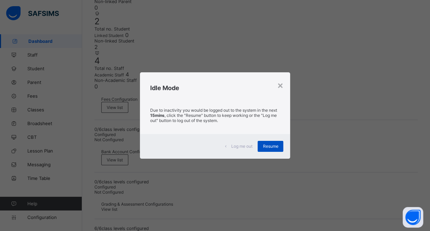
click at [275, 147] on span "Resume" at bounding box center [270, 145] width 15 height 5
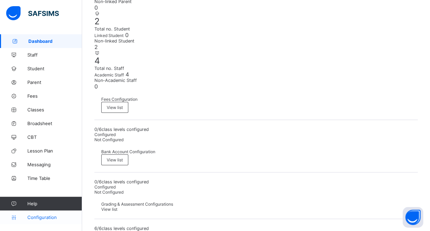
click at [52, 216] on span "Configuration" at bounding box center [54, 216] width 54 height 5
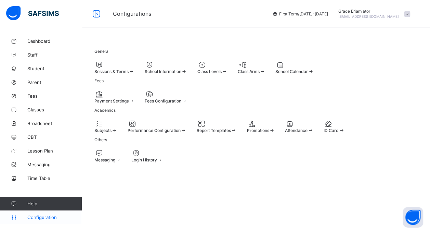
scroll to position [68, 0]
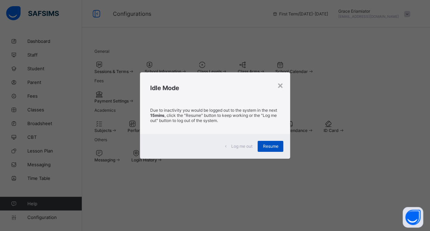
click at [271, 144] on span "Resume" at bounding box center [270, 145] width 15 height 5
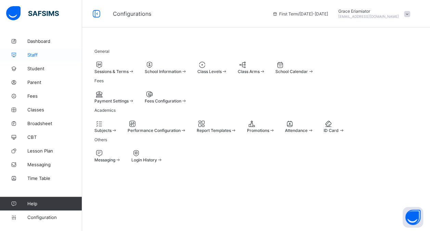
click at [40, 54] on span "Staff" at bounding box center [54, 54] width 55 height 5
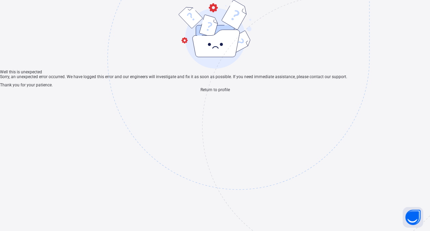
click at [217, 215] on img at bounding box center [285, 92] width 357 height 331
click at [212, 92] on span "Return to profile" at bounding box center [214, 89] width 29 height 5
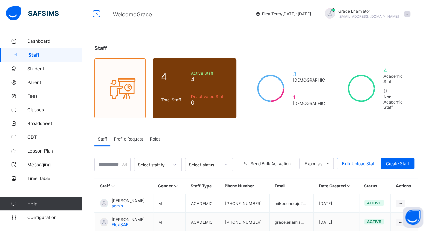
click at [155, 136] on span "Roles" at bounding box center [155, 138] width 11 height 5
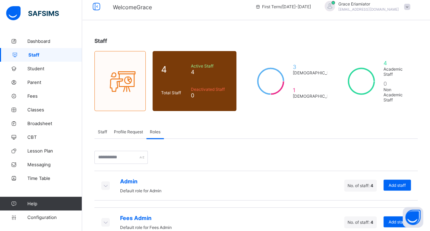
scroll to position [8, 0]
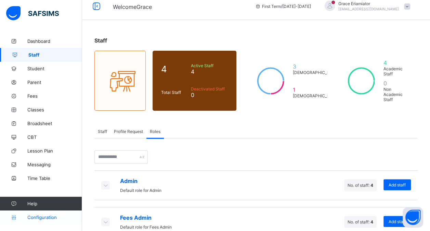
click at [44, 215] on span "Configuration" at bounding box center [54, 216] width 54 height 5
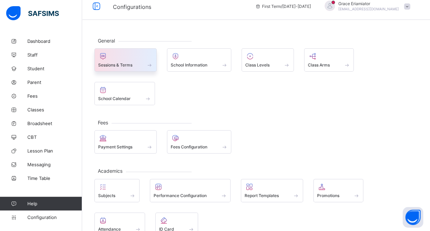
click at [142, 54] on div at bounding box center [125, 56] width 55 height 8
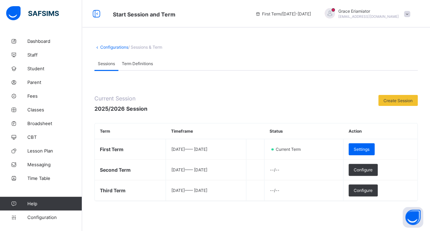
click at [154, 44] on div "**********" at bounding box center [256, 196] width 348 height 325
click at [147, 62] on span "Term Definitions" at bounding box center [137, 63] width 31 height 5
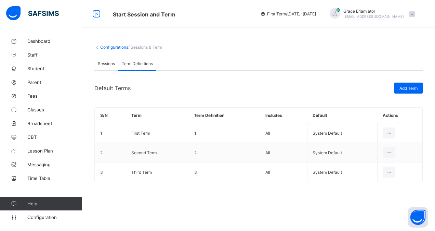
click at [106, 63] on span "Sessions" at bounding box center [106, 63] width 17 height 5
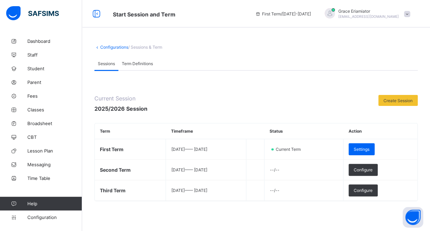
click at [109, 44] on link "Configurations" at bounding box center [114, 46] width 28 height 5
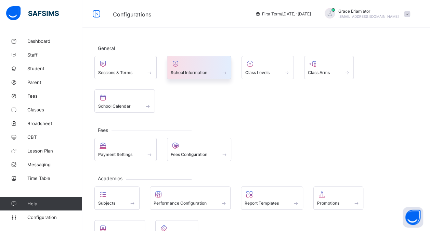
click at [195, 60] on div at bounding box center [199, 64] width 57 height 8
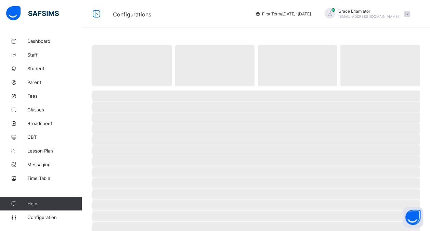
select select "**"
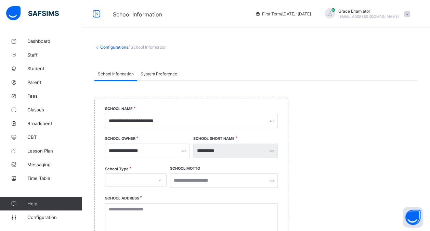
click at [115, 47] on link "Configurations" at bounding box center [114, 46] width 28 height 5
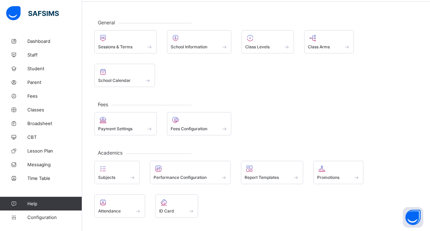
scroll to position [29, 0]
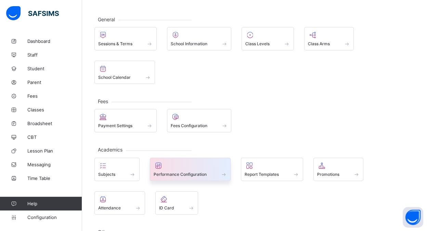
click at [181, 161] on div at bounding box center [191, 165] width 74 height 8
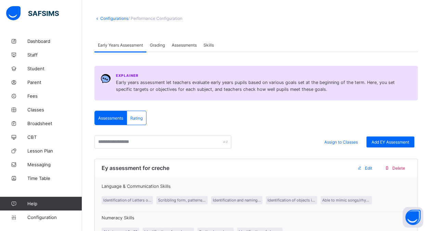
click at [106, 18] on link "Configurations" at bounding box center [114, 18] width 28 height 5
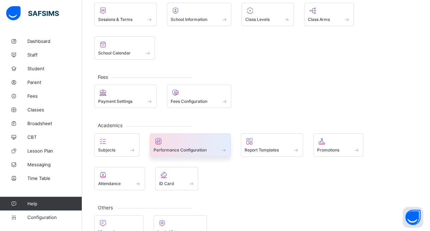
scroll to position [68, 0]
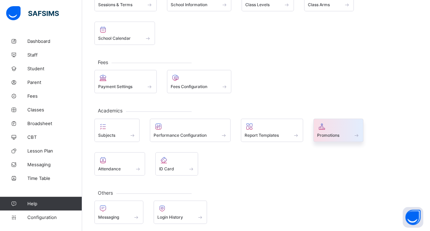
click at [336, 127] on div at bounding box center [338, 126] width 43 height 8
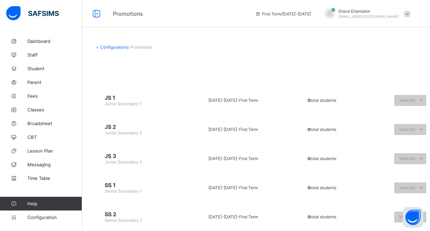
click at [103, 47] on link "Configurations" at bounding box center [114, 46] width 28 height 5
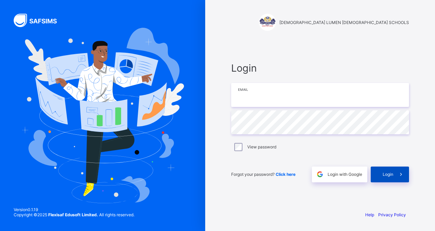
type input "**********"
click at [389, 172] on span "Login" at bounding box center [388, 173] width 11 height 5
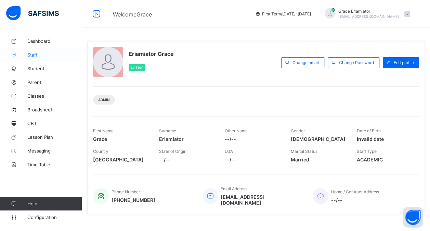
click at [45, 51] on link "Staff" at bounding box center [41, 55] width 82 height 14
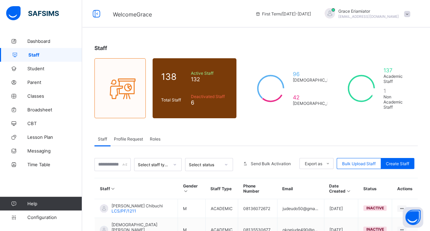
click at [159, 136] on span "Roles" at bounding box center [155, 138] width 11 height 5
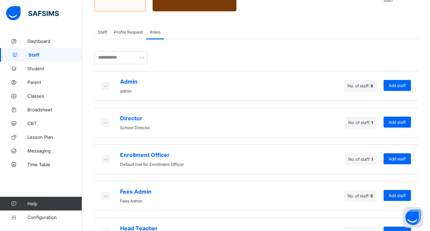
scroll to position [106, 0]
click at [133, 30] on span "Profile Request" at bounding box center [128, 32] width 29 height 5
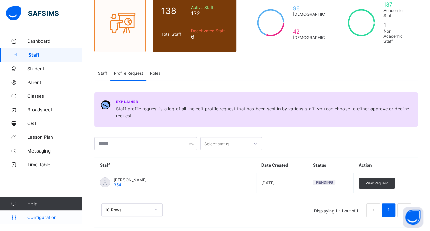
click at [44, 217] on span "Configuration" at bounding box center [54, 216] width 54 height 5
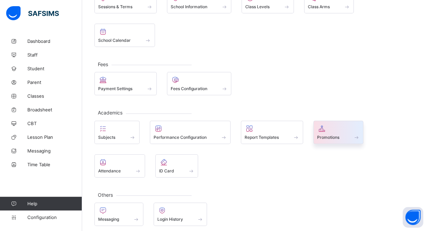
click at [335, 132] on span at bounding box center [338, 133] width 43 height 2
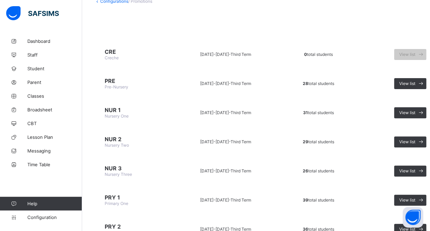
scroll to position [47, 0]
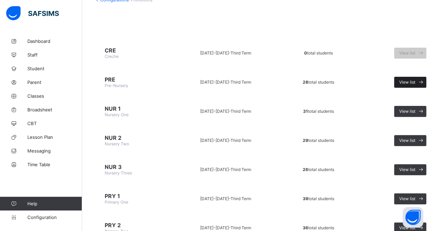
click at [404, 80] on span "View list" at bounding box center [407, 81] width 16 height 5
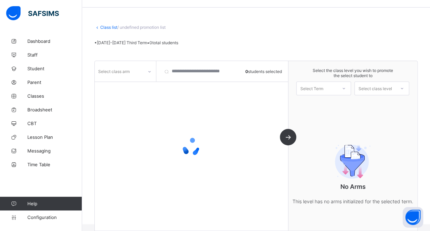
scroll to position [33, 0]
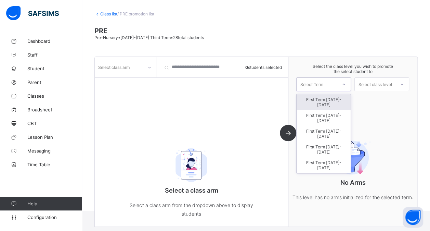
click at [350, 84] on div at bounding box center [344, 84] width 12 height 12
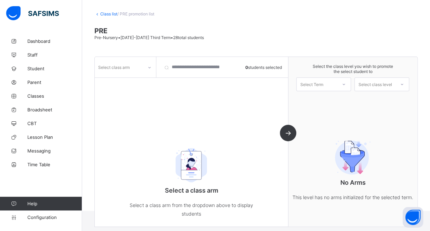
click at [376, 106] on div "Select the class level you wish to promote the select student to Select Term Se…" at bounding box center [352, 141] width 129 height 169
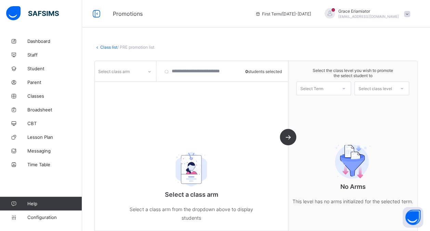
scroll to position [0, 0]
click at [38, 215] on span "Configuration" at bounding box center [54, 216] width 54 height 5
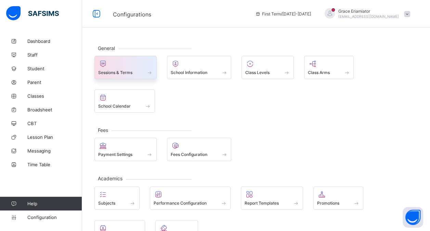
click at [136, 68] on span at bounding box center [125, 69] width 55 height 2
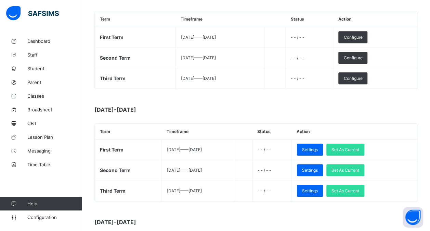
scroll to position [224, 0]
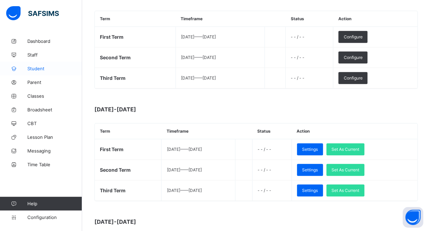
click at [41, 70] on span "Student" at bounding box center [54, 68] width 55 height 5
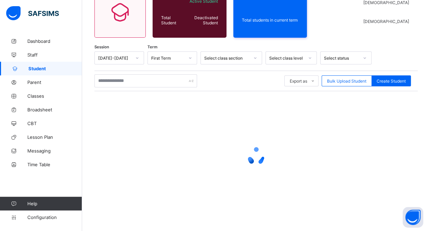
scroll to position [211, 0]
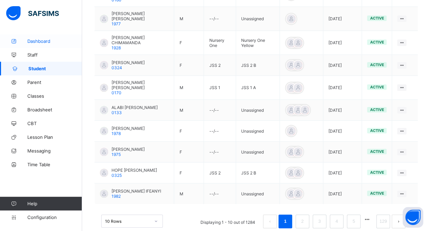
click at [37, 42] on span "Dashboard" at bounding box center [54, 40] width 55 height 5
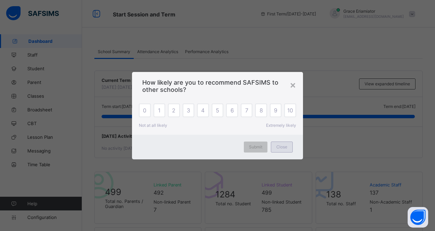
click at [280, 148] on span "Close" at bounding box center [281, 146] width 11 height 5
